Goal: Information Seeking & Learning: Check status

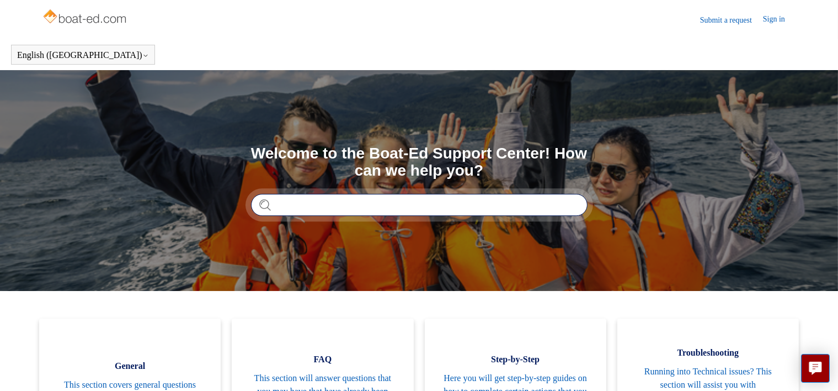
click at [388, 200] on input "Search" at bounding box center [419, 205] width 337 height 22
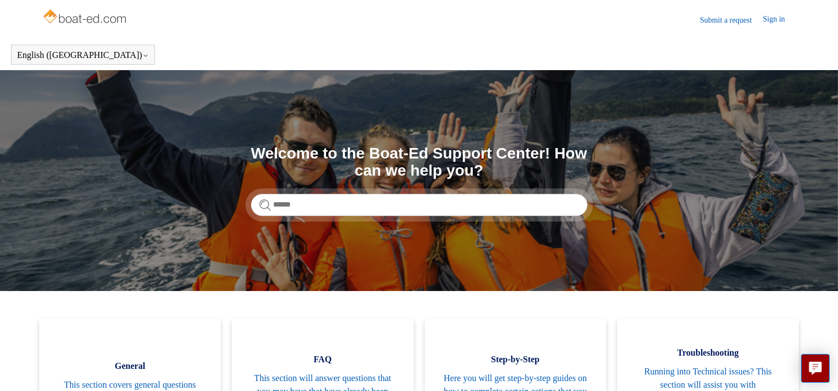
click at [737, 22] on link "Submit a request" at bounding box center [731, 20] width 63 height 12
click at [72, 18] on img at bounding box center [86, 18] width 88 height 22
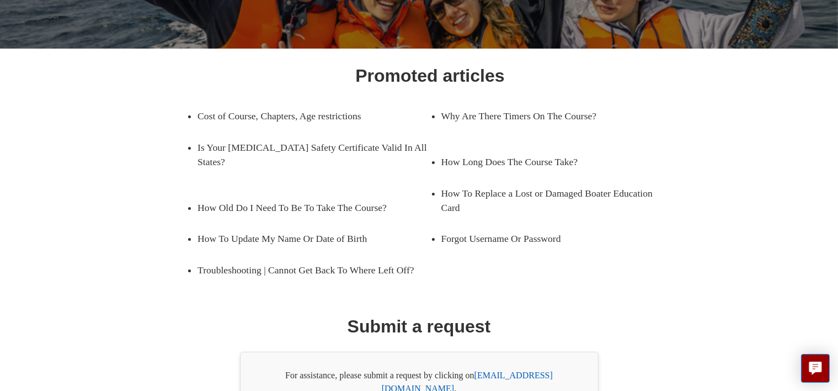
scroll to position [189, 0]
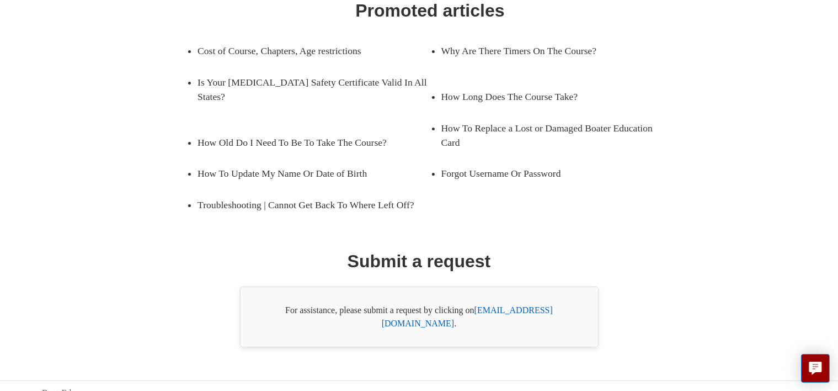
click at [497, 311] on link "support@boat-ed.com" at bounding box center [467, 316] width 171 height 23
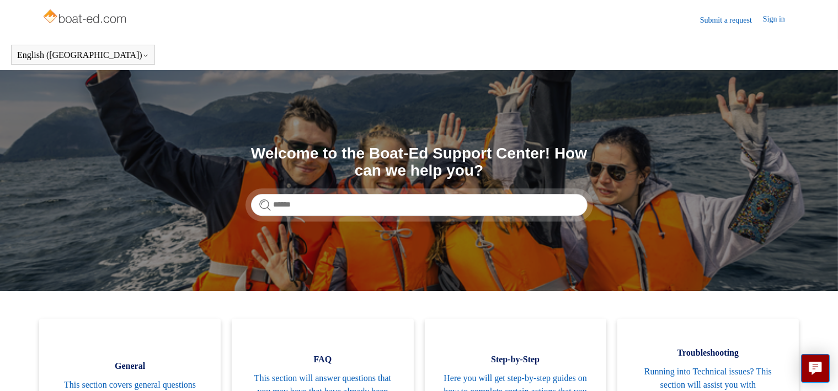
click at [770, 17] on link "Sign in" at bounding box center [779, 19] width 33 height 13
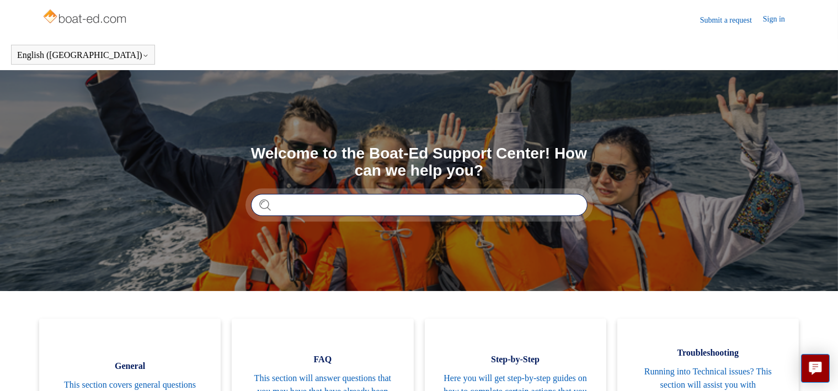
click at [327, 203] on input "Search" at bounding box center [419, 205] width 337 height 22
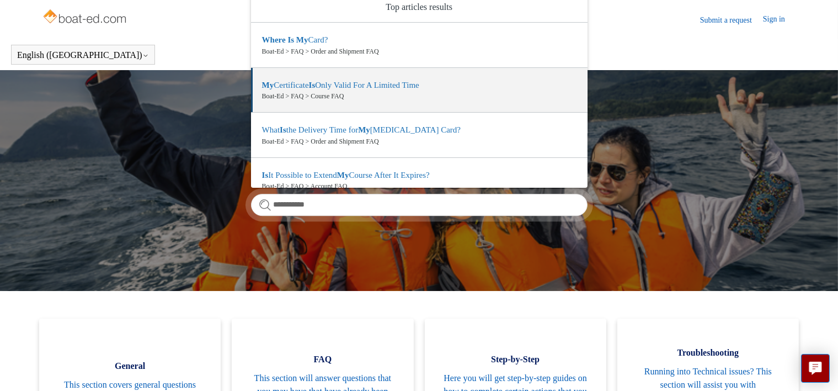
click at [624, 30] on header "Submit a request Sign in" at bounding box center [419, 19] width 754 height 39
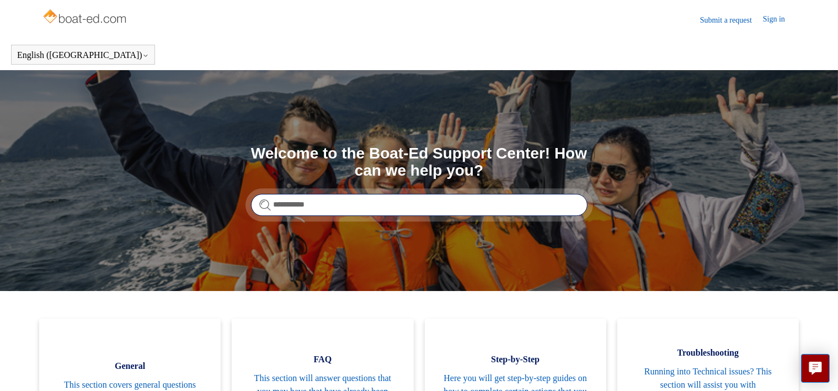
click at [347, 209] on input "**********" at bounding box center [419, 205] width 337 height 22
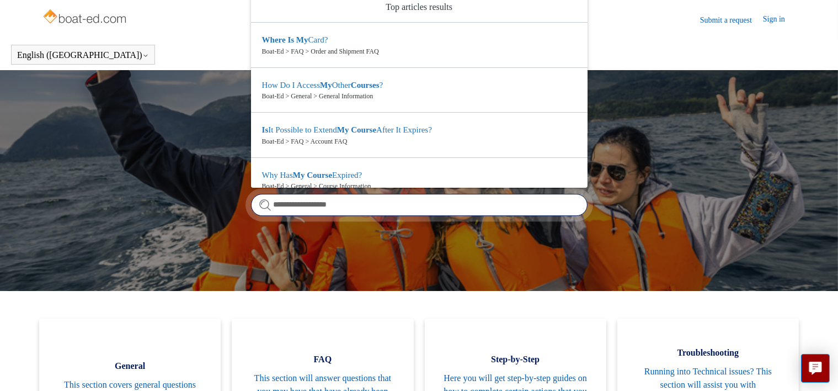
type input "**********"
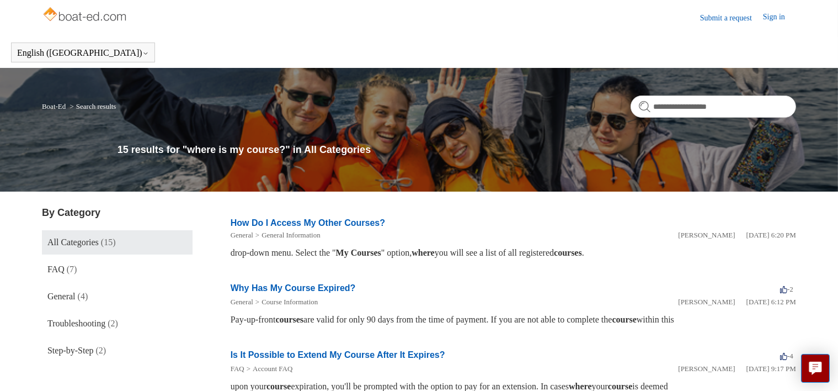
scroll to position [55, 0]
